Goal: Transaction & Acquisition: Purchase product/service

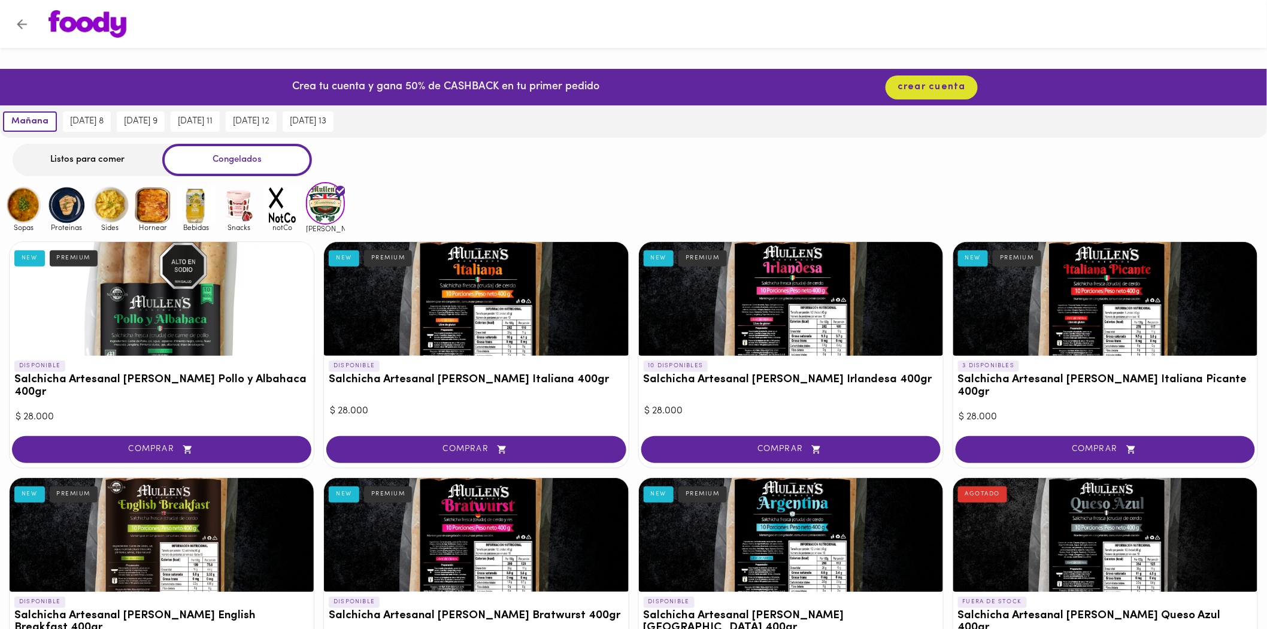
click at [16, 207] on img at bounding box center [23, 205] width 39 height 39
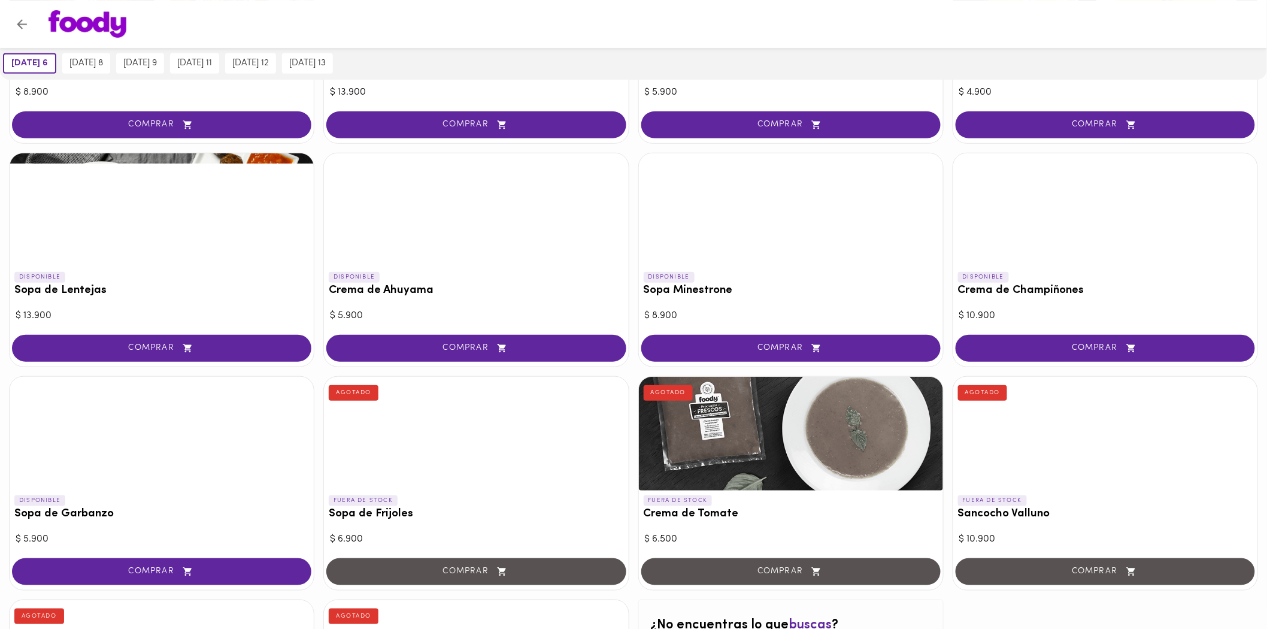
scroll to position [561, 0]
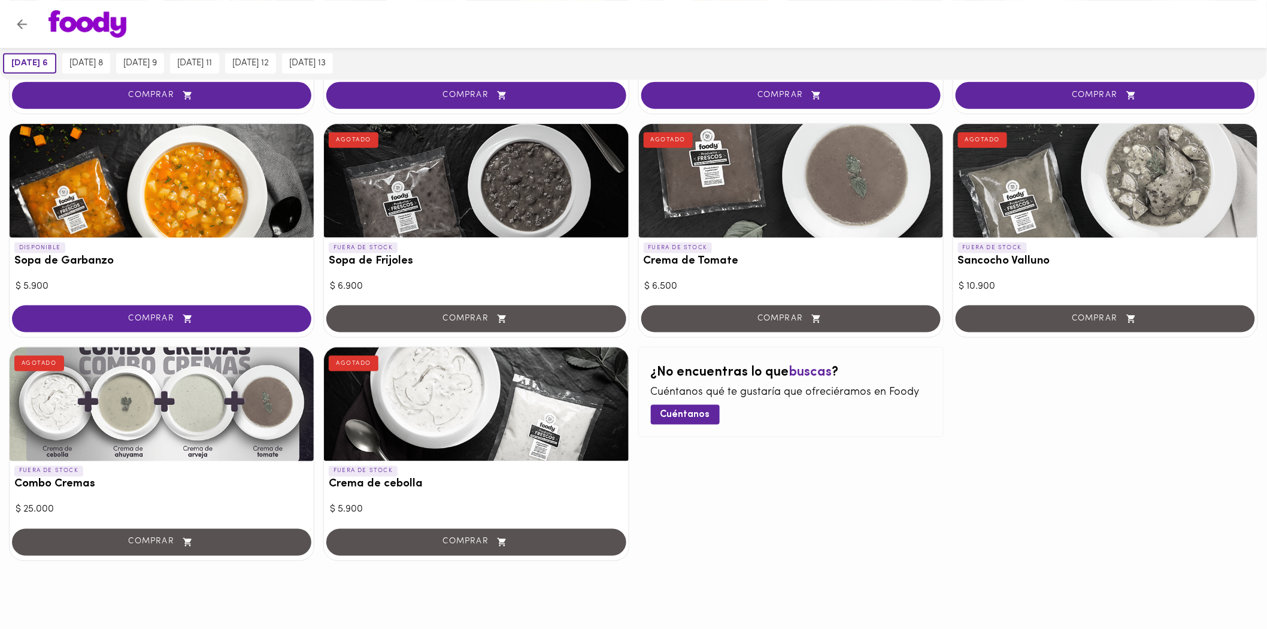
click at [260, 404] on div at bounding box center [162, 404] width 304 height 114
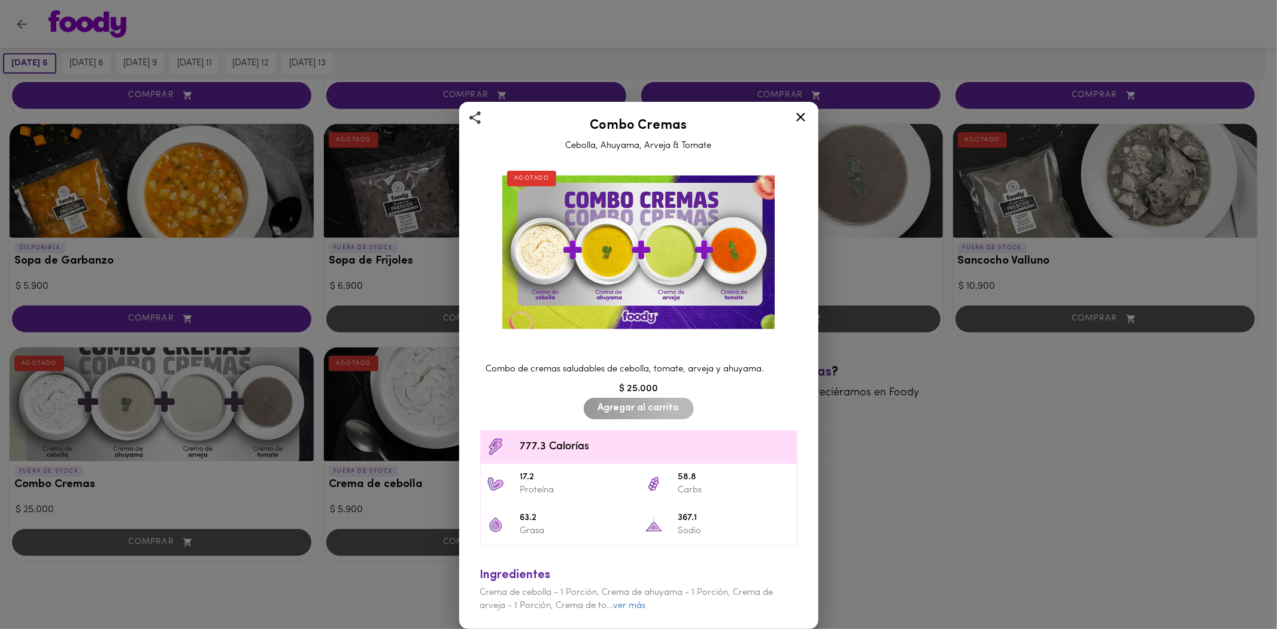
click at [804, 116] on icon at bounding box center [800, 117] width 9 height 9
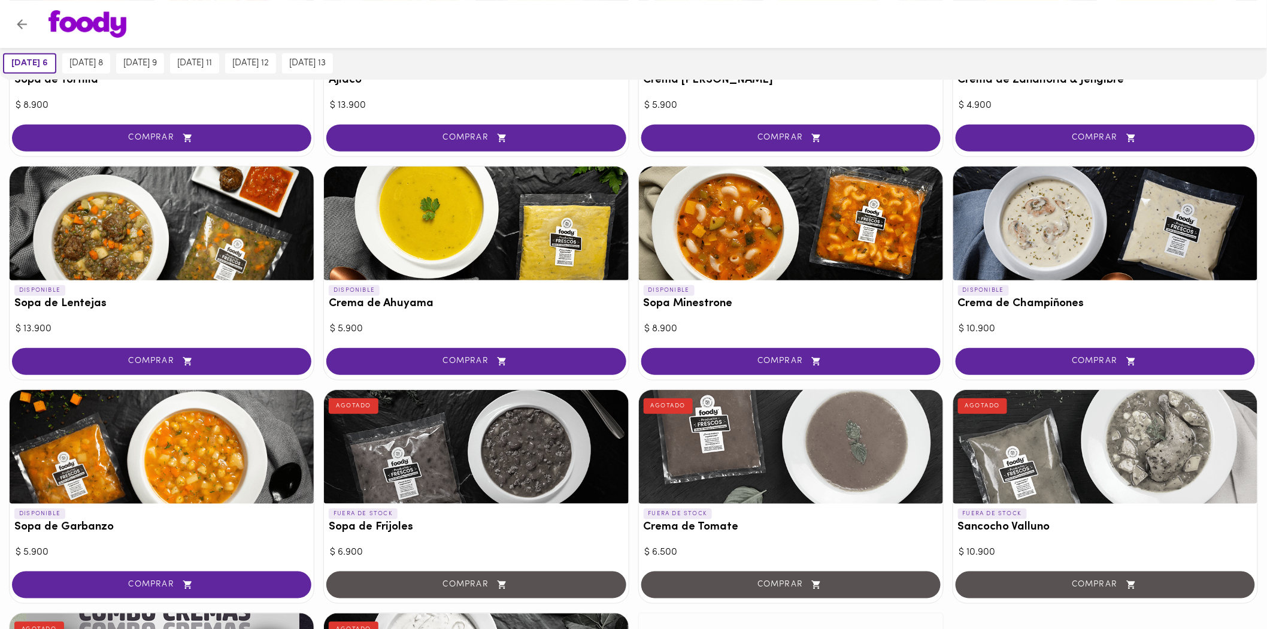
scroll to position [561, 0]
